Goal: Check status: Check status

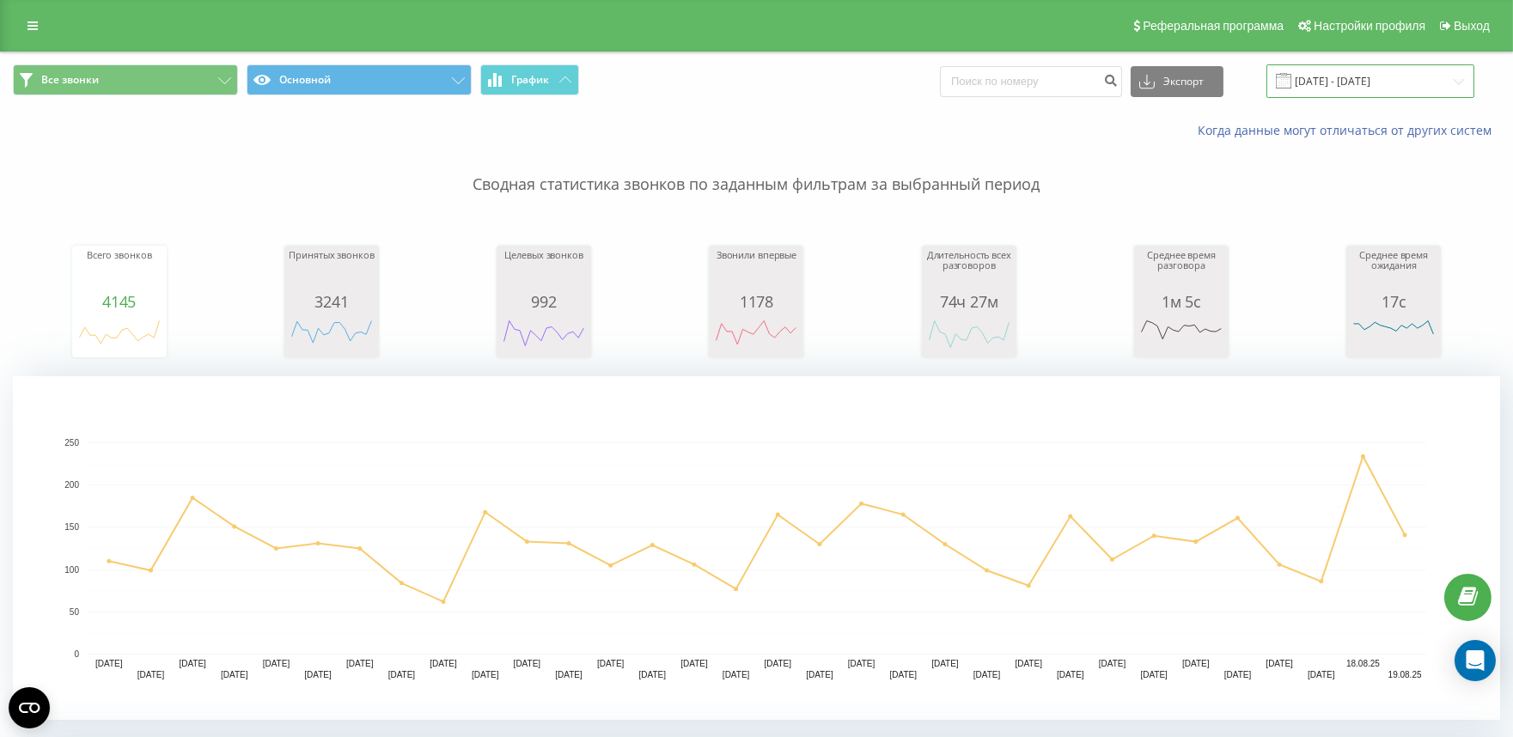
click at [1419, 79] on input "[DATE] - [DATE]" at bounding box center [1370, 81] width 208 height 34
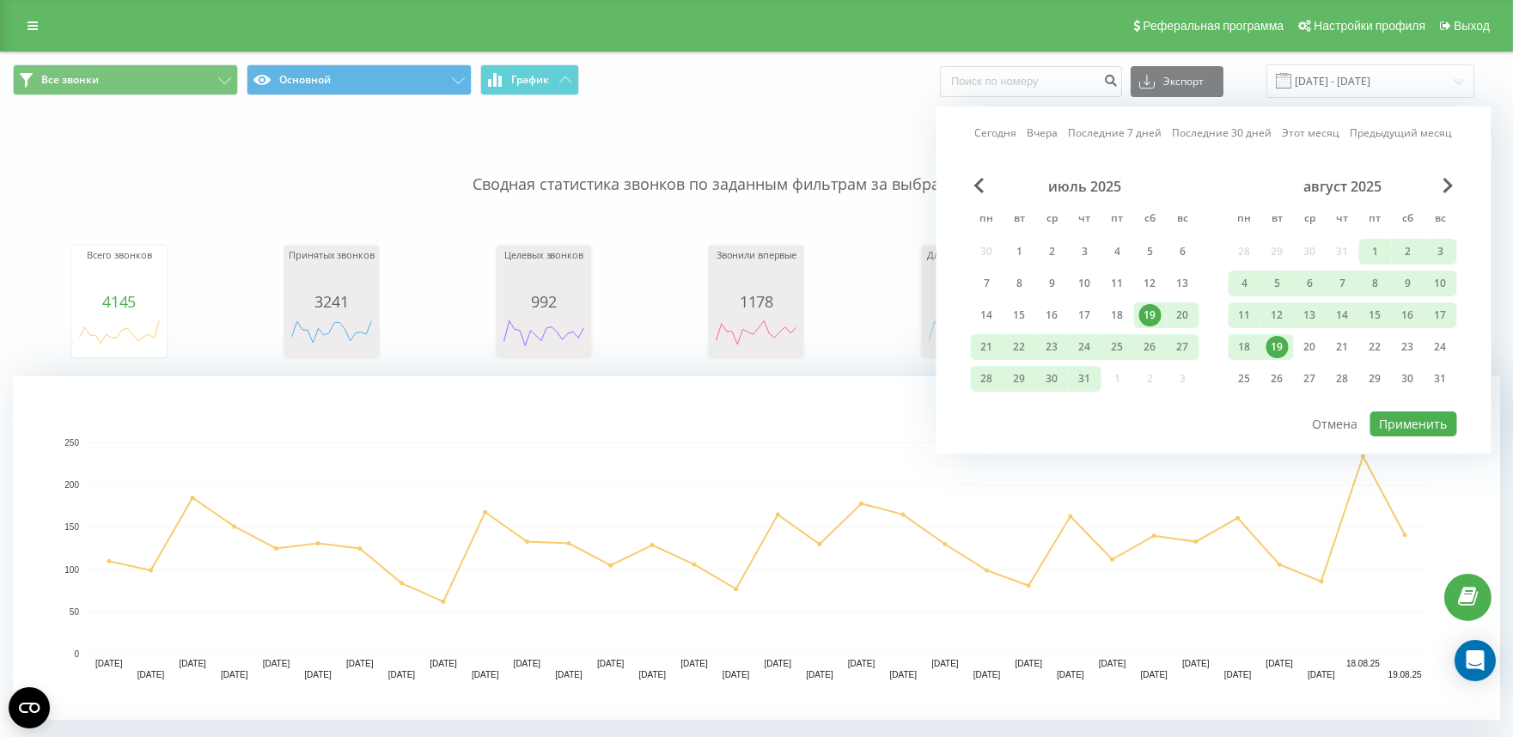
click at [1045, 131] on link "Вчера" at bounding box center [1042, 133] width 31 height 16
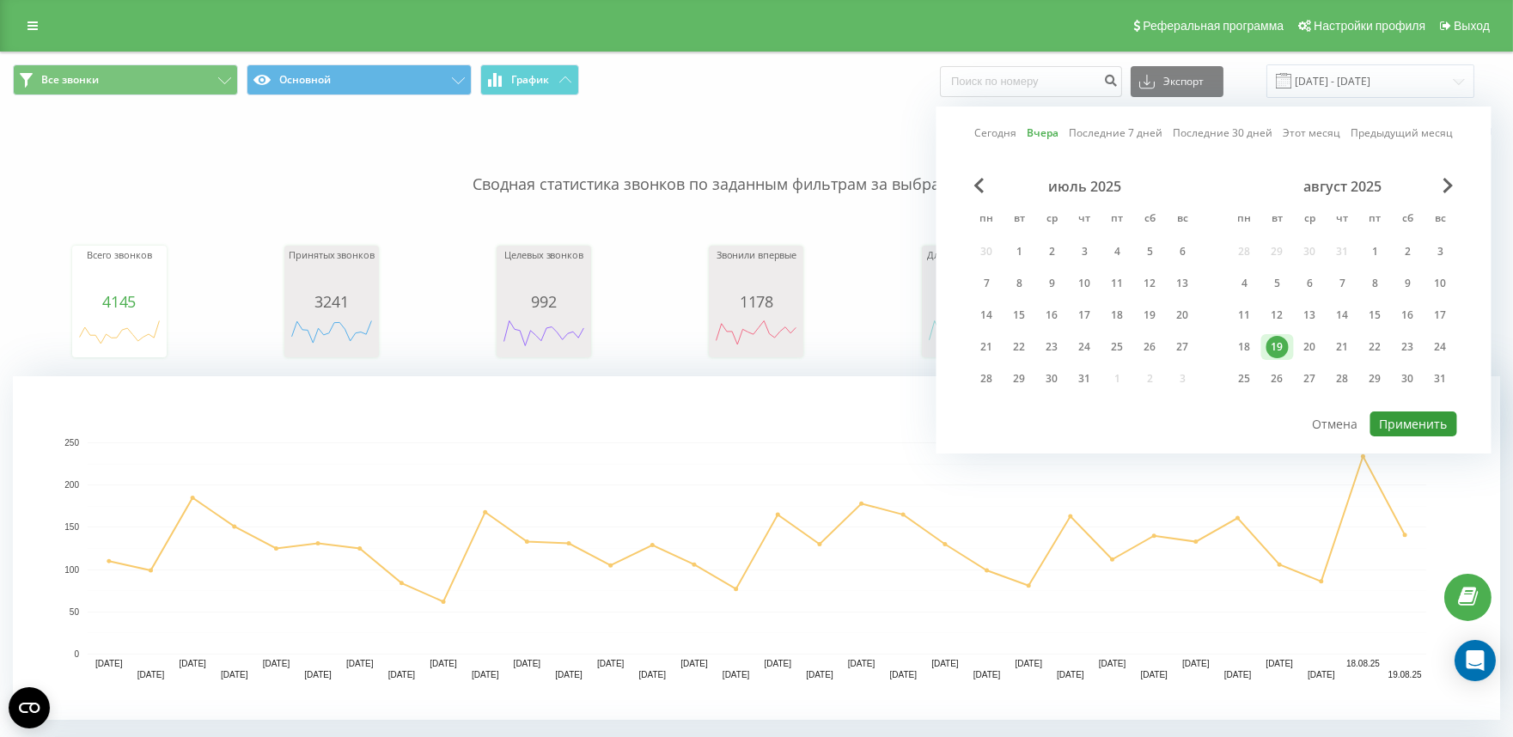
click at [1432, 413] on button "Применить" at bounding box center [1413, 423] width 87 height 25
type input "[DATE] - [DATE]"
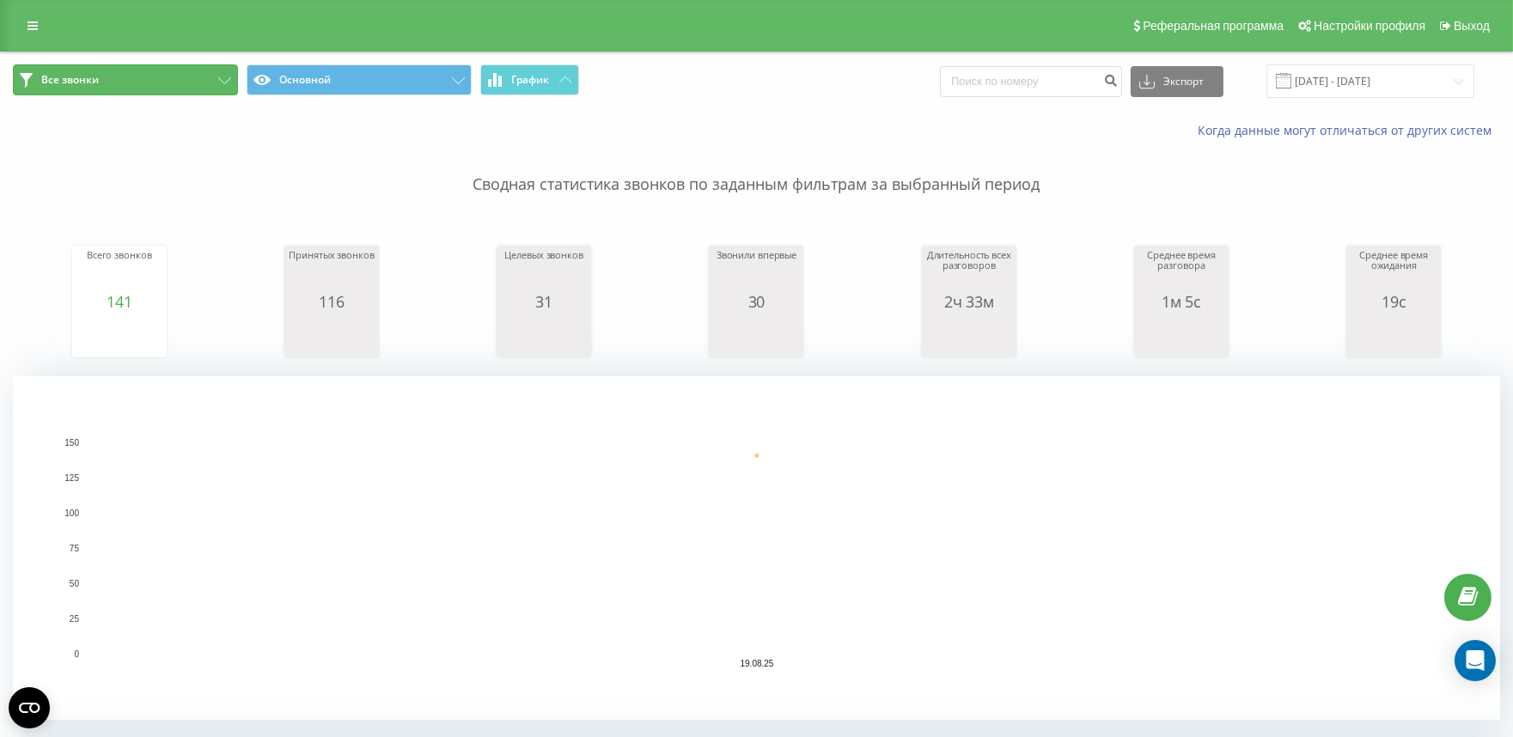
click at [211, 82] on button "Все звонки" at bounding box center [125, 79] width 225 height 31
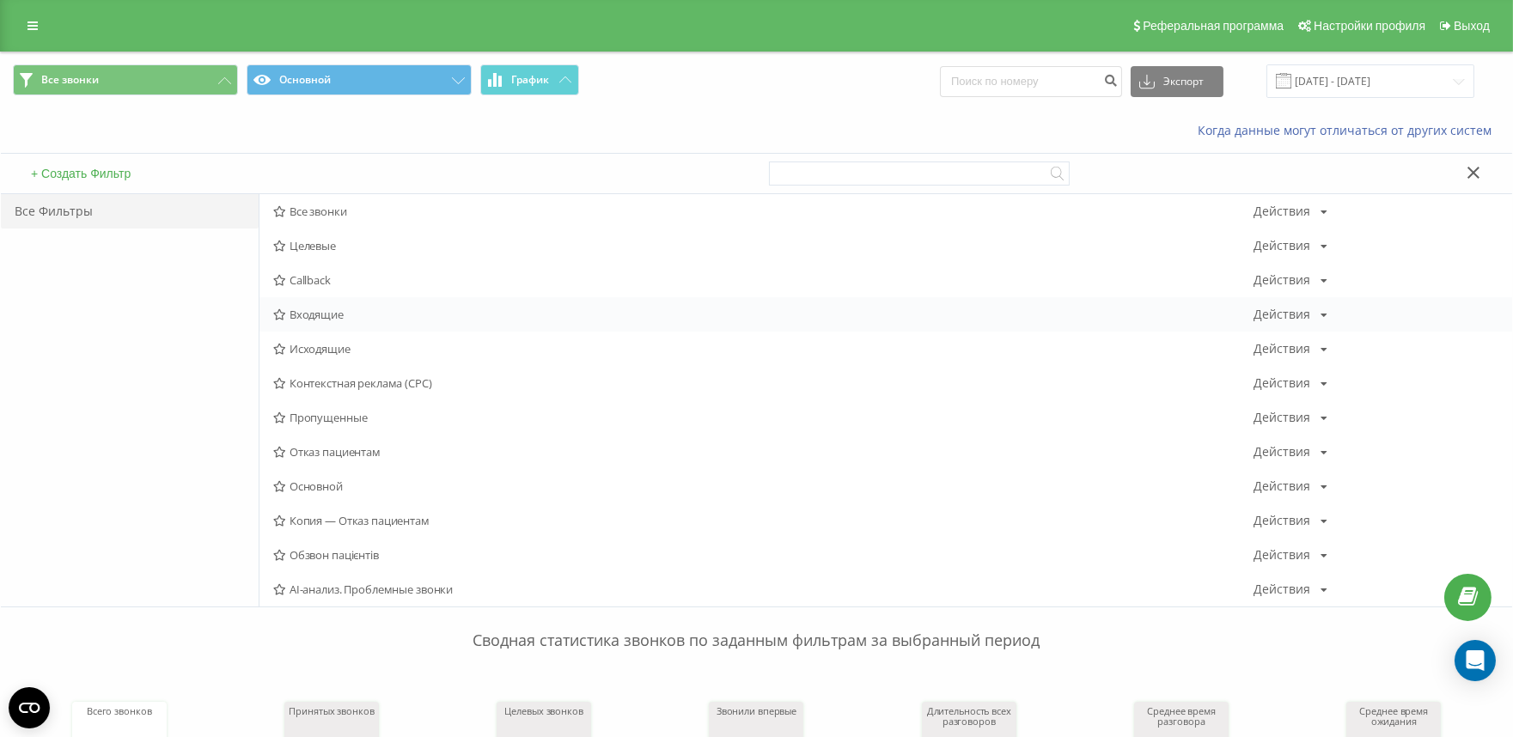
click at [331, 316] on span "Входящие" at bounding box center [763, 314] width 980 height 12
